Goal: Task Accomplishment & Management: Manage account settings

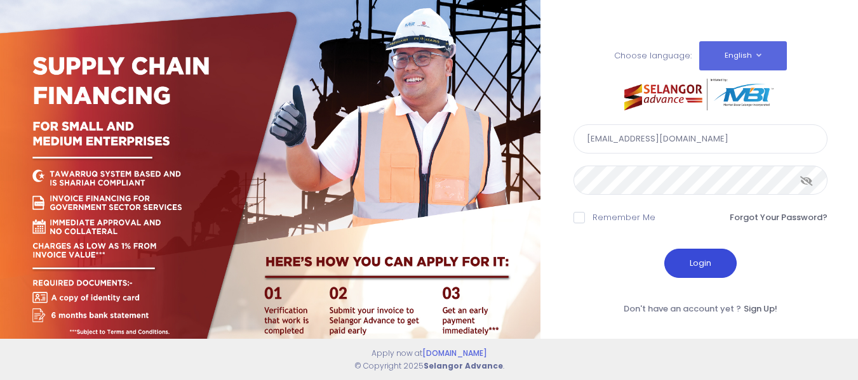
click at [709, 267] on button "Login" at bounding box center [700, 263] width 72 height 29
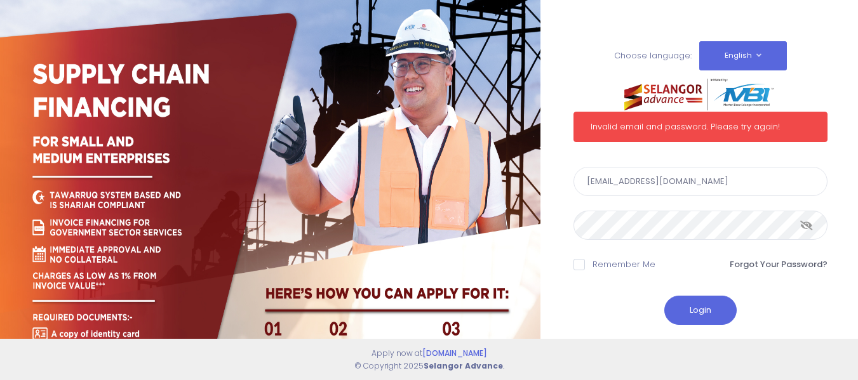
click at [699, 178] on input "hjshahjahan79@gmail.com" at bounding box center [700, 181] width 254 height 29
type input "h"
type input "bensajen@gmail.com"
click at [698, 312] on button "Login" at bounding box center [700, 310] width 72 height 29
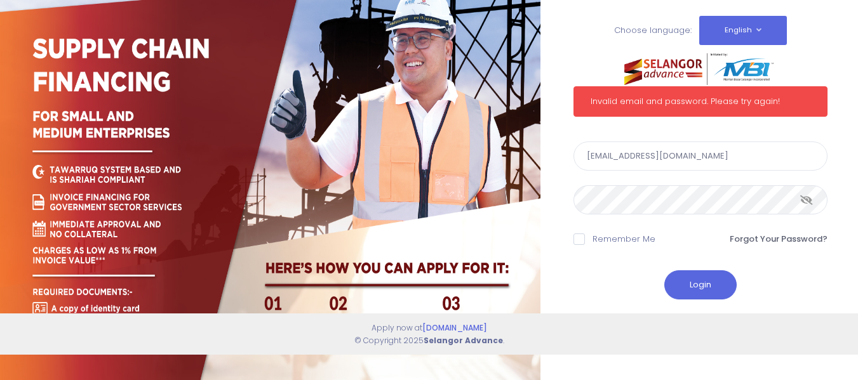
scroll to position [56, 0]
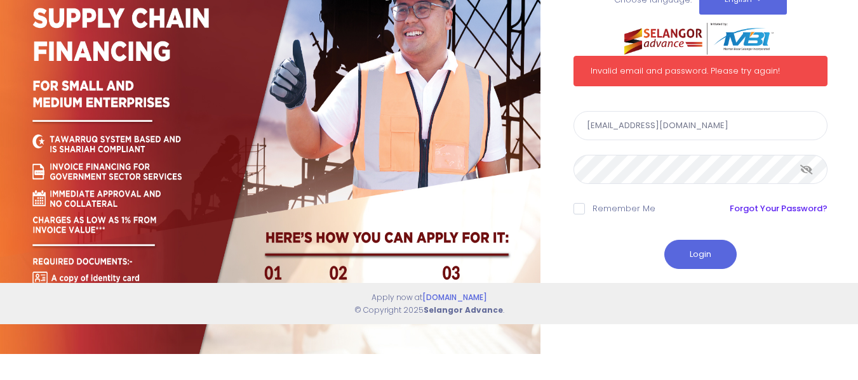
click at [753, 210] on link "Forgot Your Password?" at bounding box center [779, 209] width 98 height 13
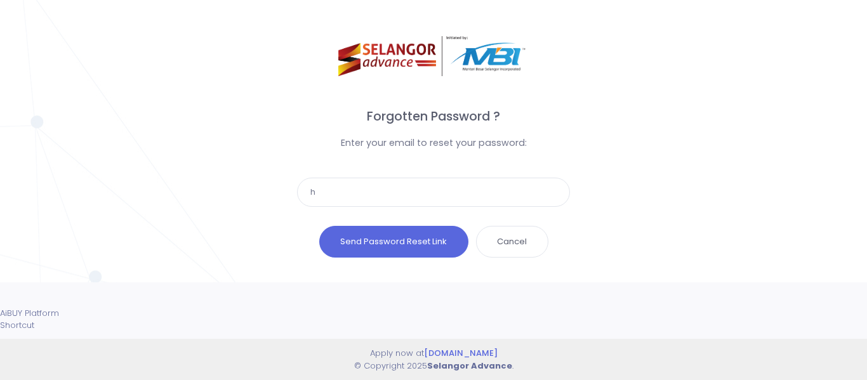
type input "hj"
